Goal: Task Accomplishment & Management: Manage account settings

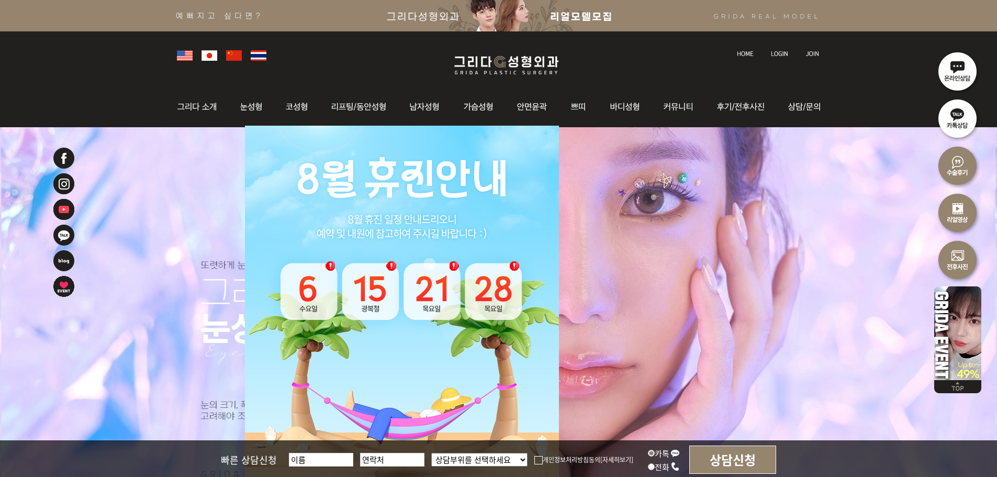
click at [783, 54] on img at bounding box center [779, 54] width 17 height 6
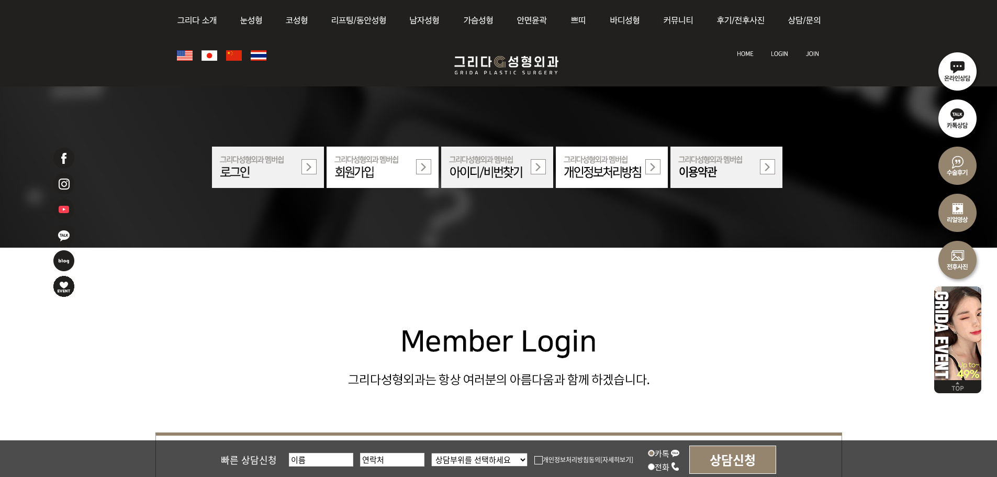
scroll to position [314, 0]
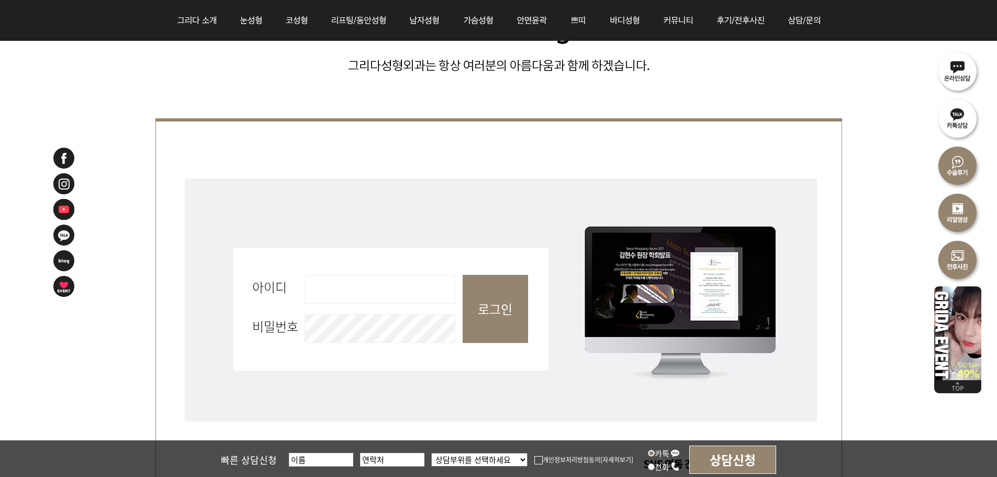
click at [379, 283] on input "아이디 필수" at bounding box center [380, 289] width 151 height 29
type input "admin"
click at [493, 308] on input "로그인" at bounding box center [495, 309] width 65 height 68
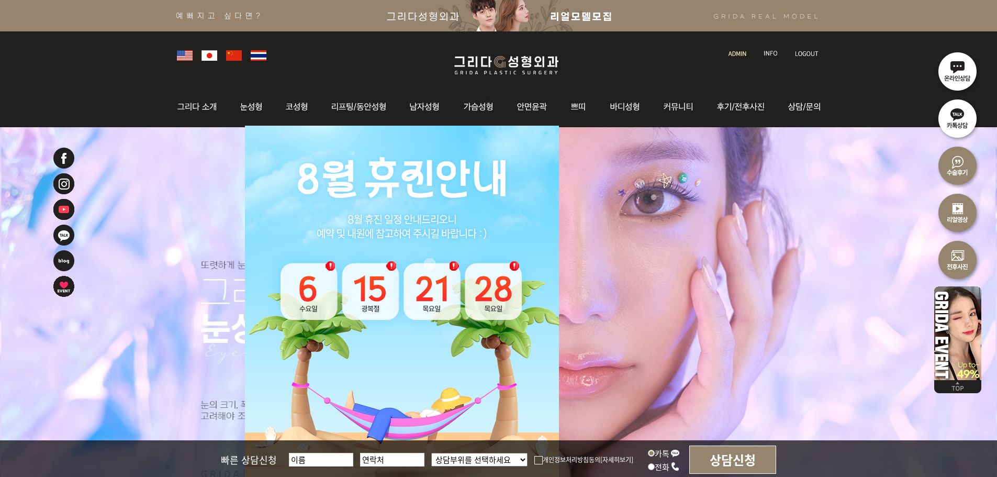
click at [740, 51] on img at bounding box center [737, 54] width 18 height 6
